Goal: Task Accomplishment & Management: Complete application form

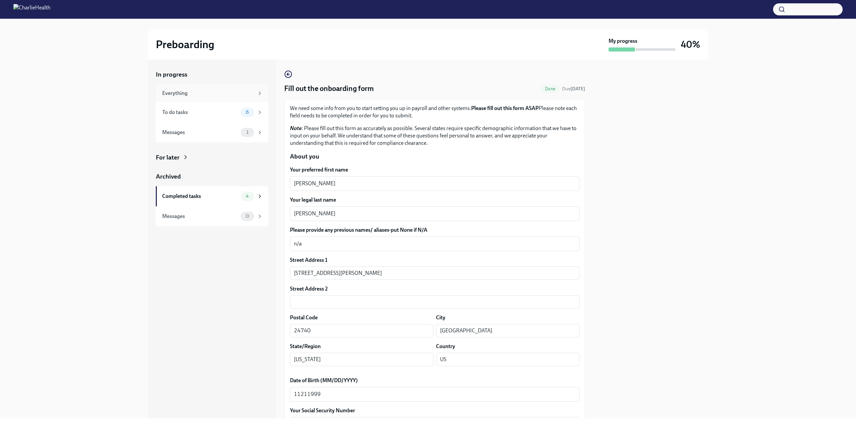
click at [204, 96] on div "Everything" at bounding box center [208, 93] width 92 height 7
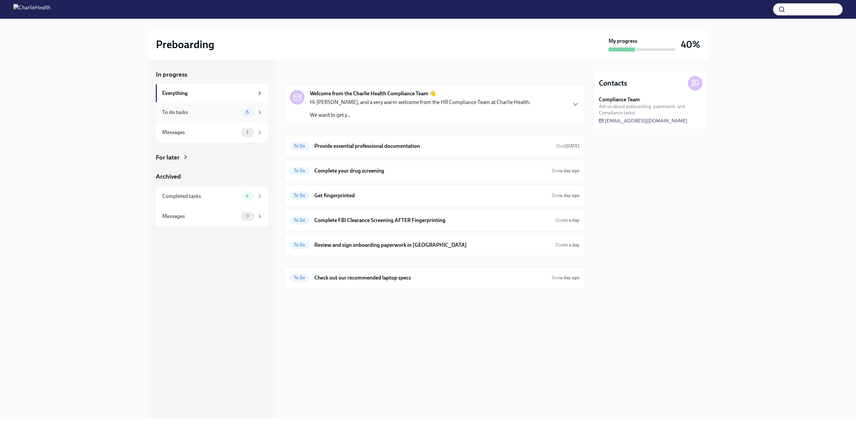
click at [215, 110] on div "To do tasks" at bounding box center [200, 112] width 76 height 7
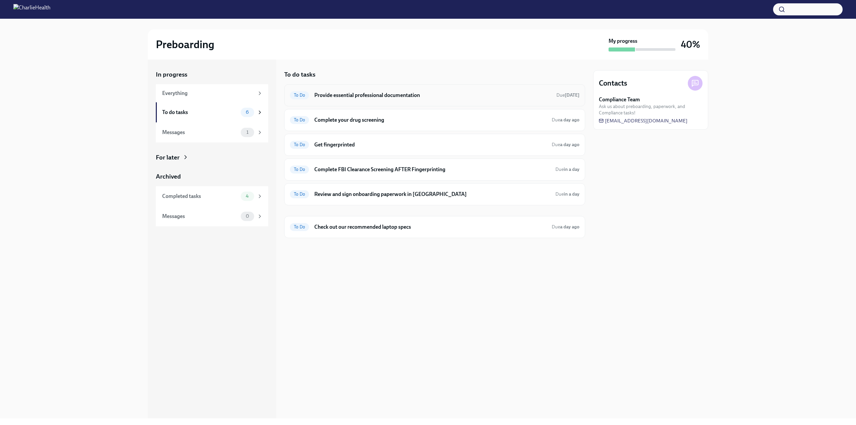
click at [379, 94] on h6 "Provide essential professional documentation" at bounding box center [432, 95] width 237 height 7
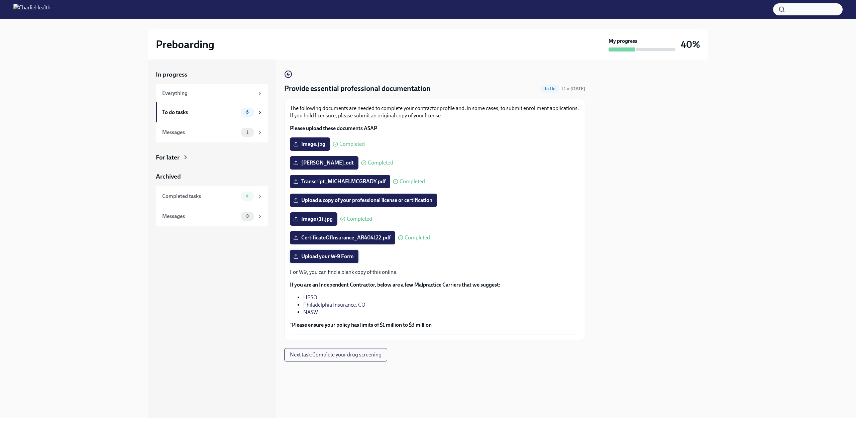
click at [305, 254] on span "Upload your W-9 Form" at bounding box center [323, 256] width 59 height 7
click at [0, 0] on input "Upload your W-9 Form" at bounding box center [0, 0] width 0 height 0
drag, startPoint x: 356, startPoint y: 365, endPoint x: 356, endPoint y: 361, distance: 4.3
click at [356, 365] on div at bounding box center [434, 371] width 301 height 21
click at [356, 360] on button "Next task : Complete your drug screening" at bounding box center [335, 354] width 103 height 13
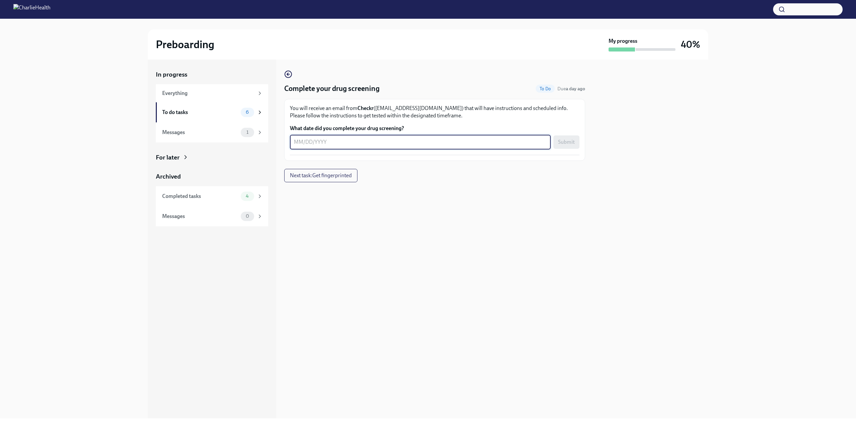
click at [316, 140] on textarea "What date did you complete your drug screening?" at bounding box center [420, 142] width 253 height 8
click at [321, 140] on textarea "What date did you complete your drug screening?" at bounding box center [420, 142] width 253 height 8
type textarea "[DATE]"
click at [571, 143] on span "Submit" at bounding box center [566, 142] width 17 height 7
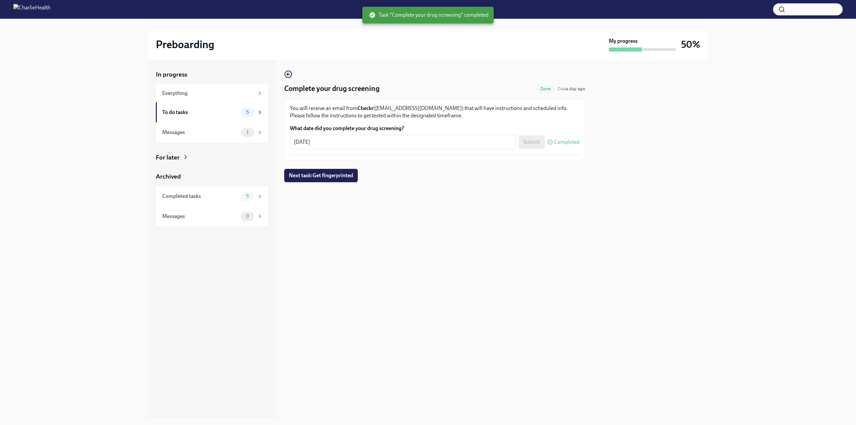
click at [319, 173] on span "Next task : Get fingerprinted" at bounding box center [321, 175] width 64 height 7
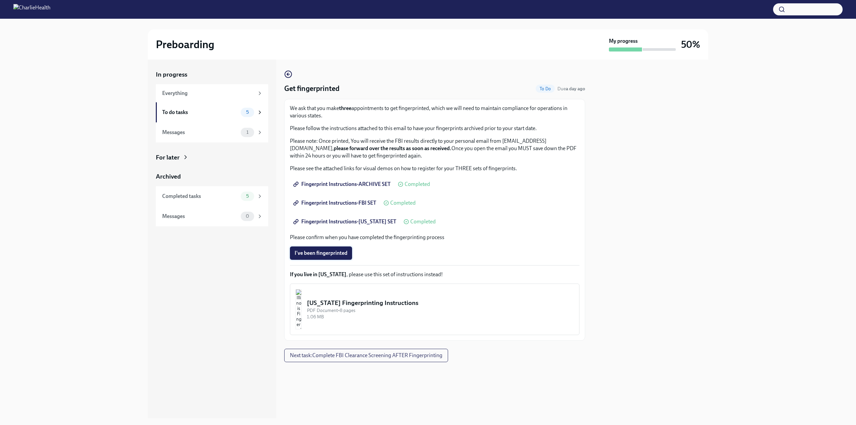
click at [346, 254] on span "I've been fingerprinted" at bounding box center [320, 253] width 53 height 7
click at [379, 354] on span "Next task : Complete FBI Clearance Screening AFTER Fingerprinting" at bounding box center [366, 355] width 152 height 7
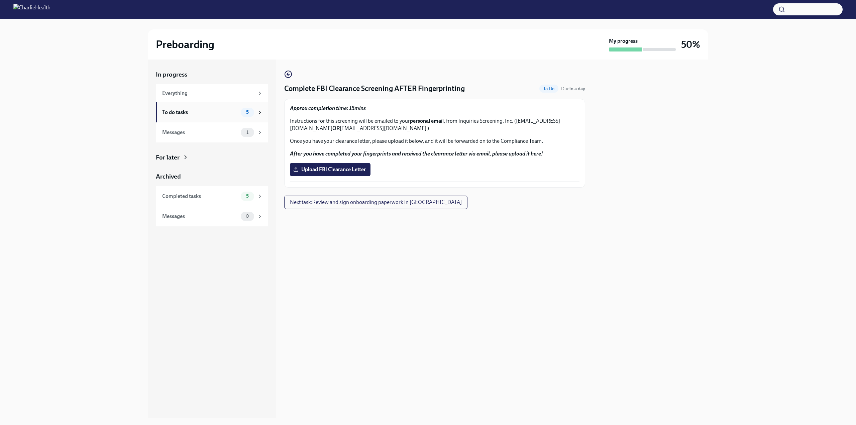
click at [246, 112] on span "5" at bounding box center [247, 112] width 11 height 5
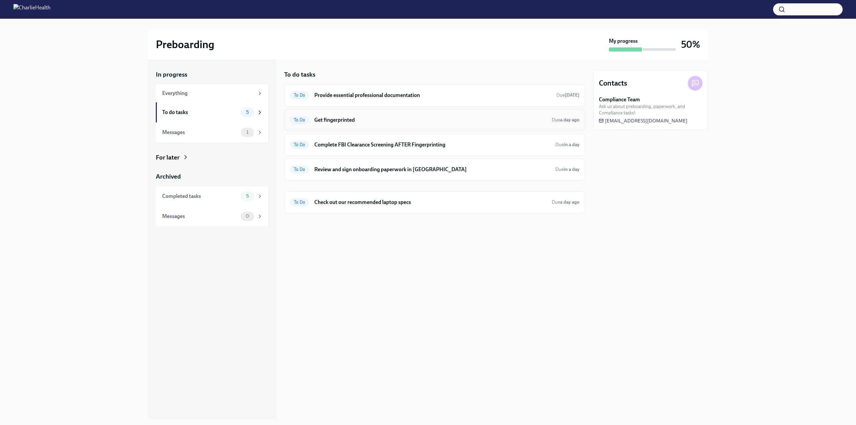
click at [356, 126] on div "To Do Get fingerprinted Due a day ago" at bounding box center [434, 120] width 301 height 22
click at [344, 119] on h6 "Get fingerprinted" at bounding box center [430, 119] width 232 height 7
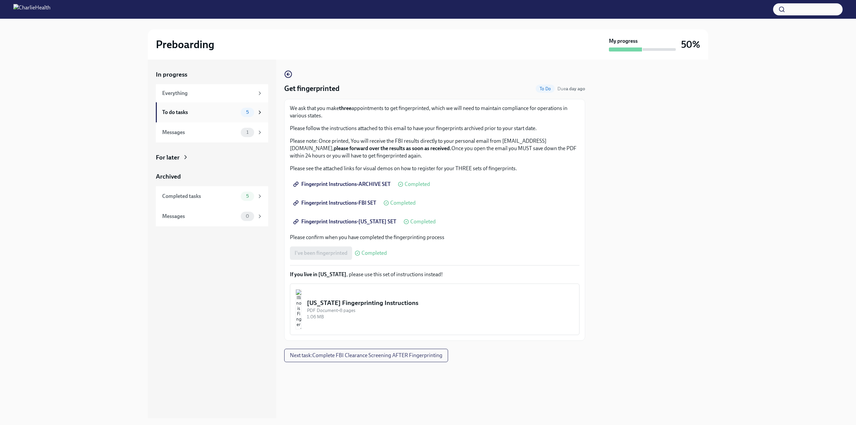
click at [239, 114] on div "To do tasks 5" at bounding box center [212, 112] width 101 height 9
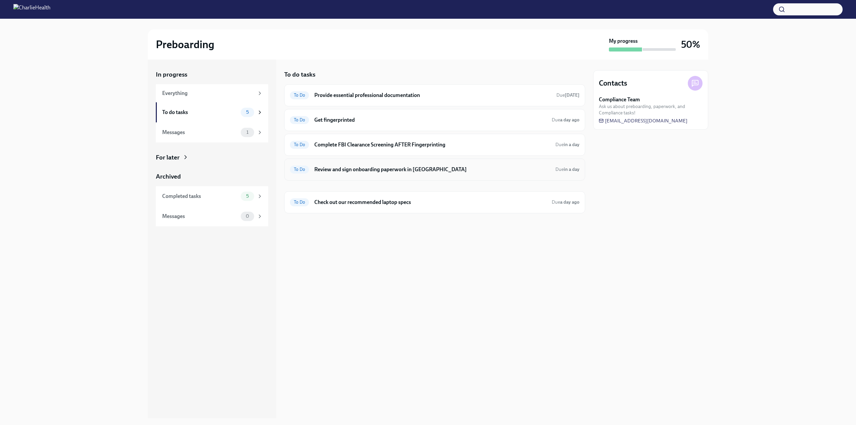
click at [352, 167] on h6 "Review and sign onboarding paperwork in [GEOGRAPHIC_DATA]" at bounding box center [432, 169] width 236 height 7
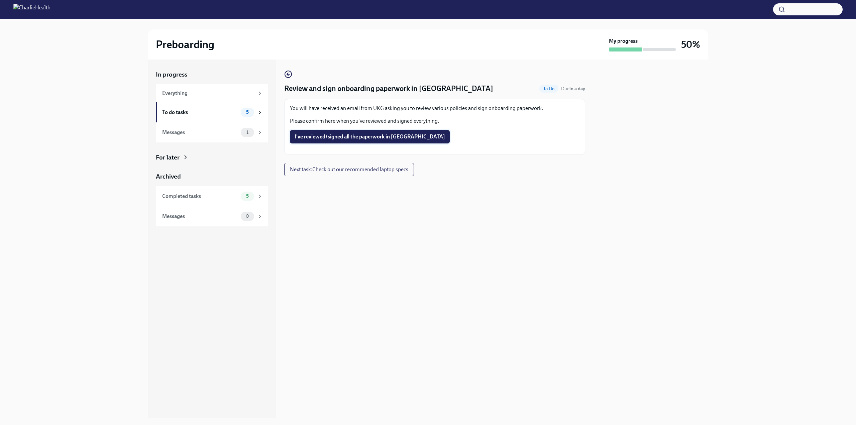
click at [374, 136] on span "I've reviewed/signed all the paperwork in [GEOGRAPHIC_DATA]" at bounding box center [369, 136] width 150 height 7
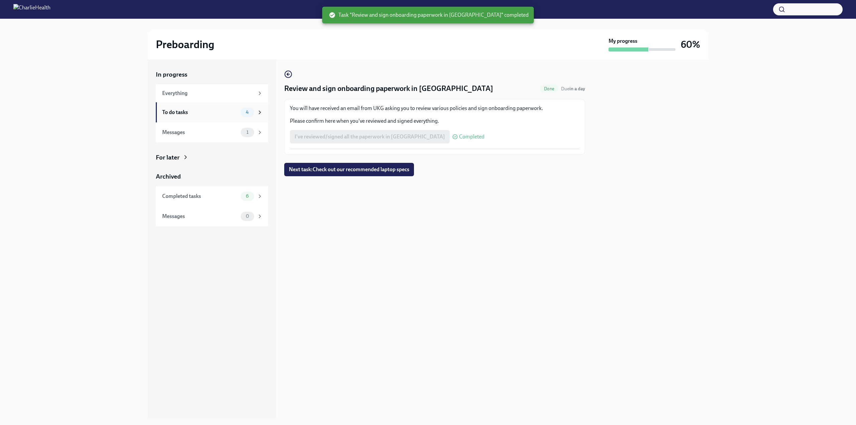
click at [229, 113] on div "To do tasks" at bounding box center [200, 112] width 76 height 7
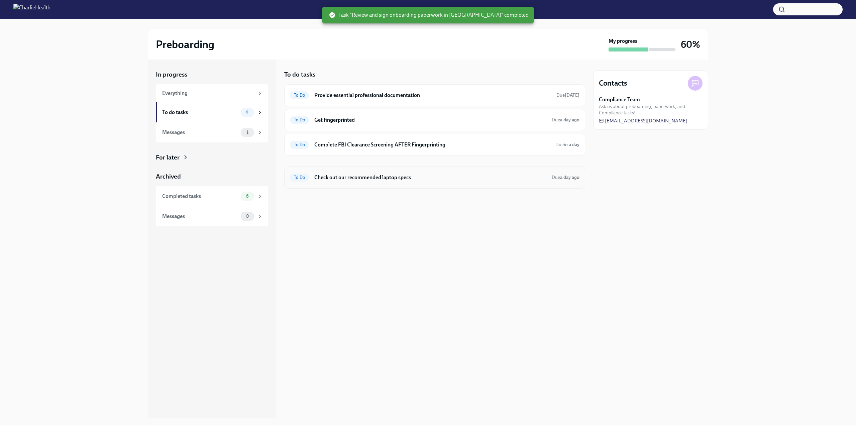
click at [380, 180] on h6 "Check out our recommended laptop specs" at bounding box center [430, 177] width 232 height 7
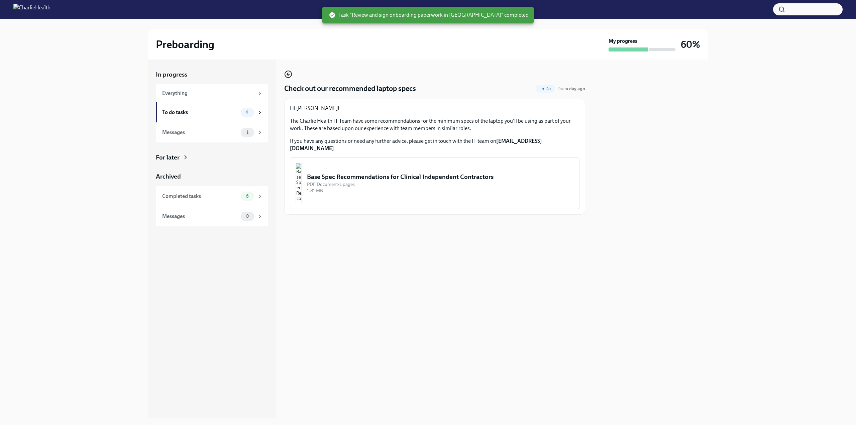
click at [288, 73] on icon "button" at bounding box center [288, 74] width 8 height 8
